Goal: Communication & Community: Answer question/provide support

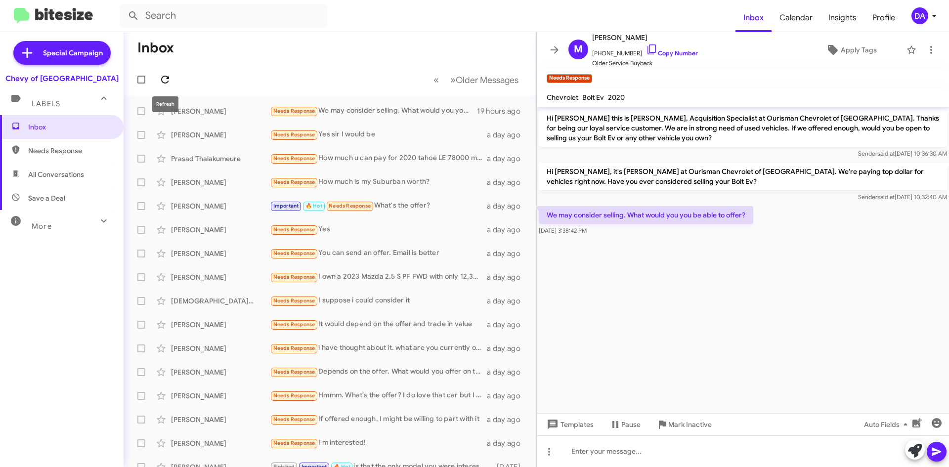
click at [168, 78] on icon at bounding box center [165, 80] width 8 height 8
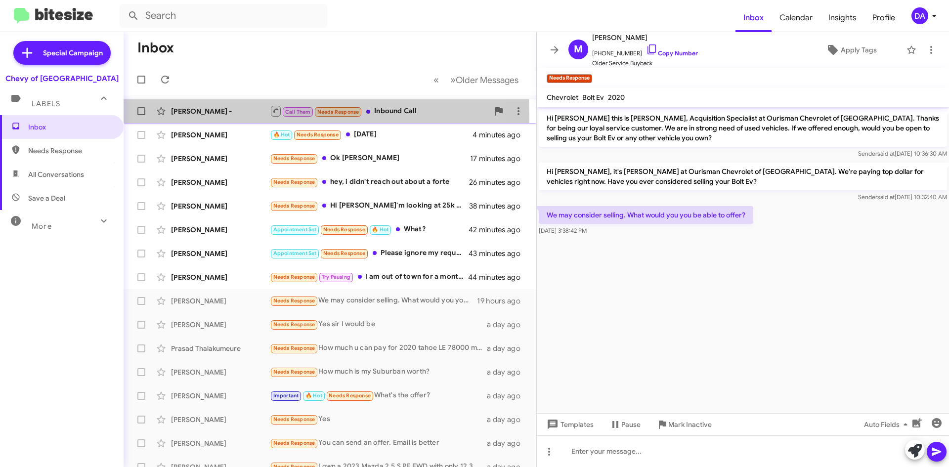
click at [204, 117] on div "[PERSON_NAME] - Call Them Needs Response Inbound Call a few seconds ago" at bounding box center [330, 111] width 397 height 20
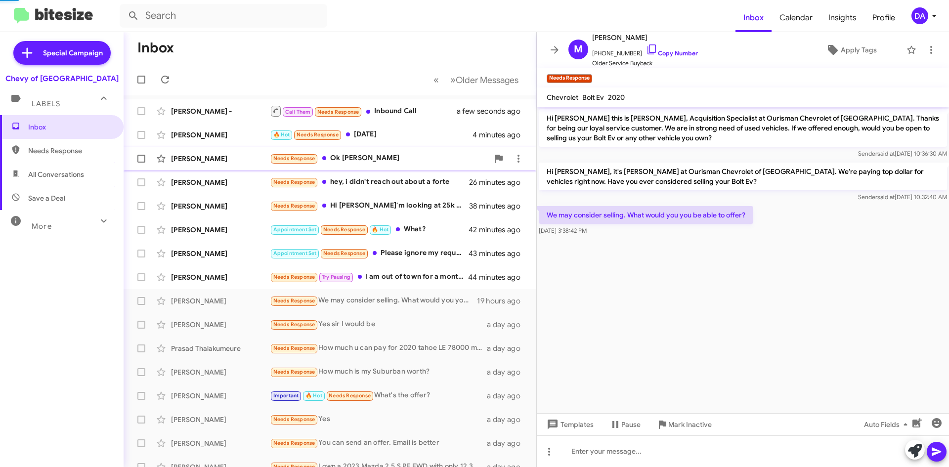
scroll to position [63, 0]
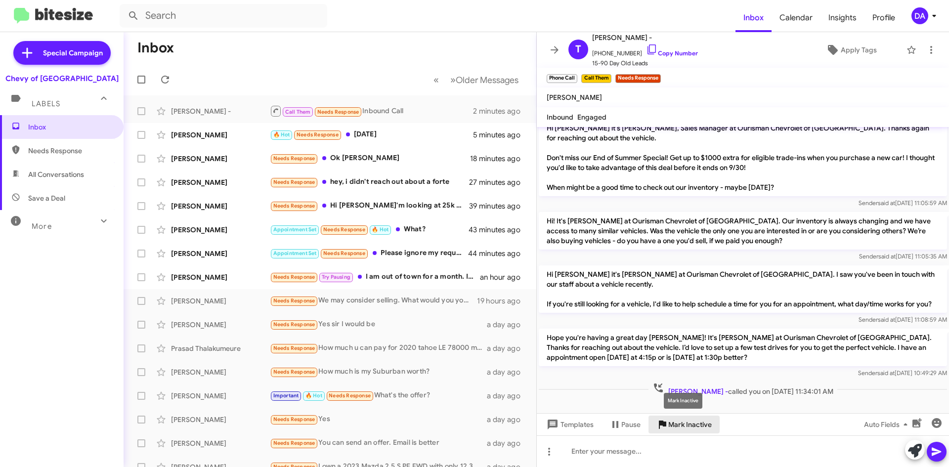
click at [688, 427] on span "Mark Inactive" at bounding box center [691, 425] width 44 height 18
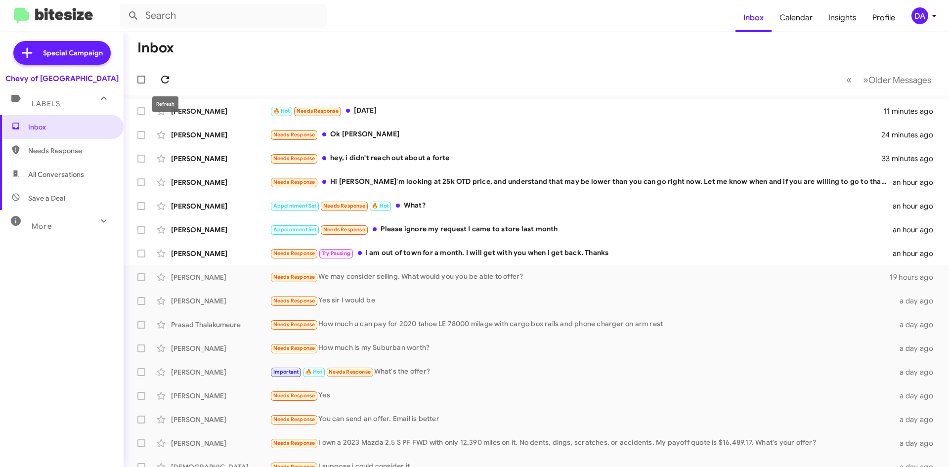
click at [167, 78] on icon at bounding box center [165, 80] width 8 height 8
click at [450, 257] on div "Needs Response Try Pausing I am out of town for a month. I will get with you wh…" at bounding box center [586, 253] width 632 height 11
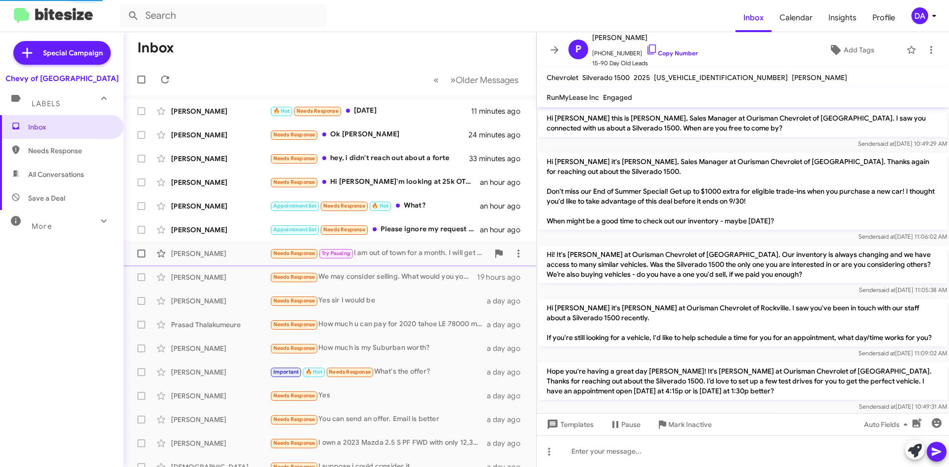
scroll to position [59, 0]
